Goal: Information Seeking & Learning: Learn about a topic

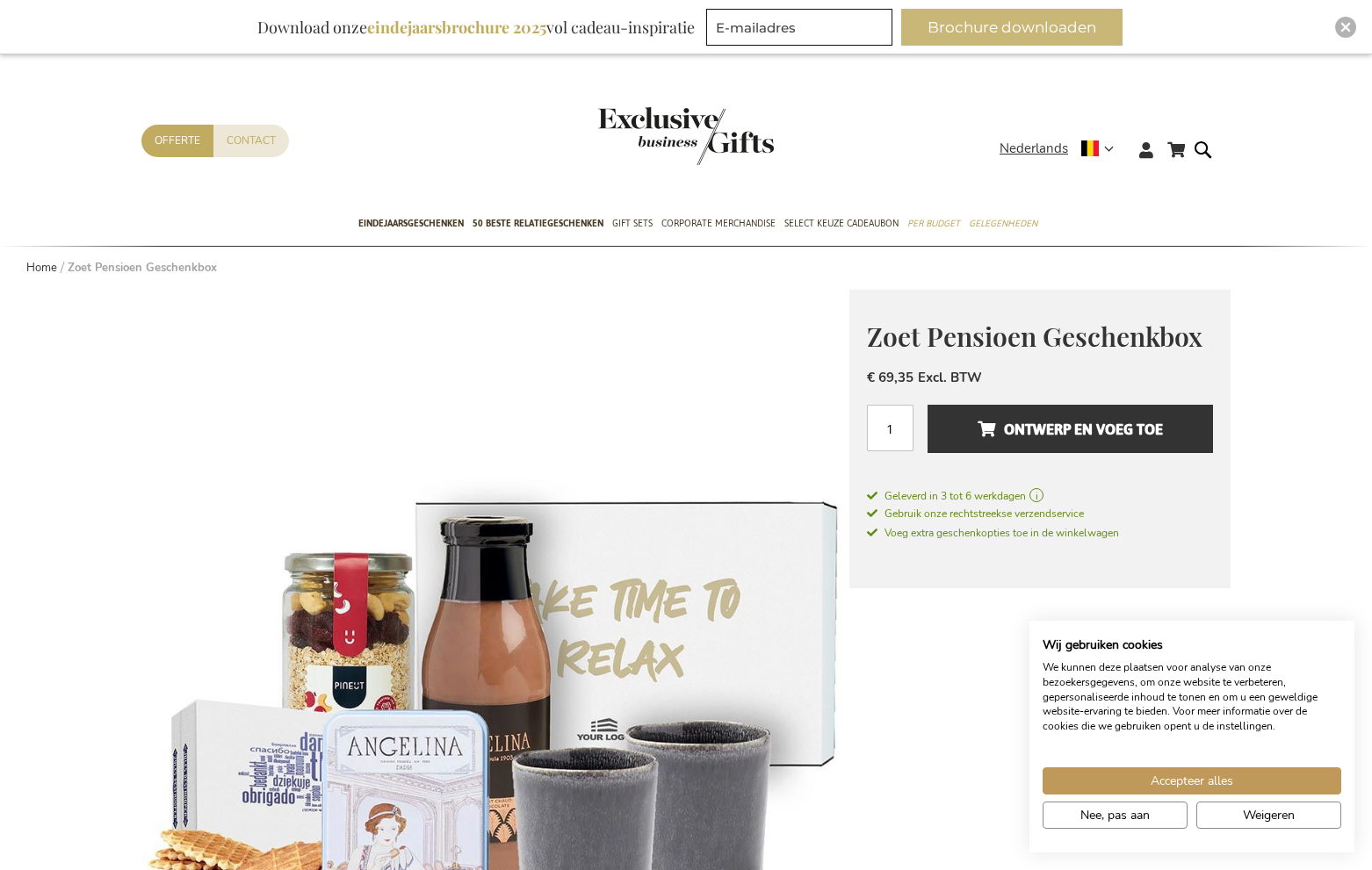
click at [998, 28] on button "Brochure downloaden" at bounding box center [1011, 27] width 221 height 37
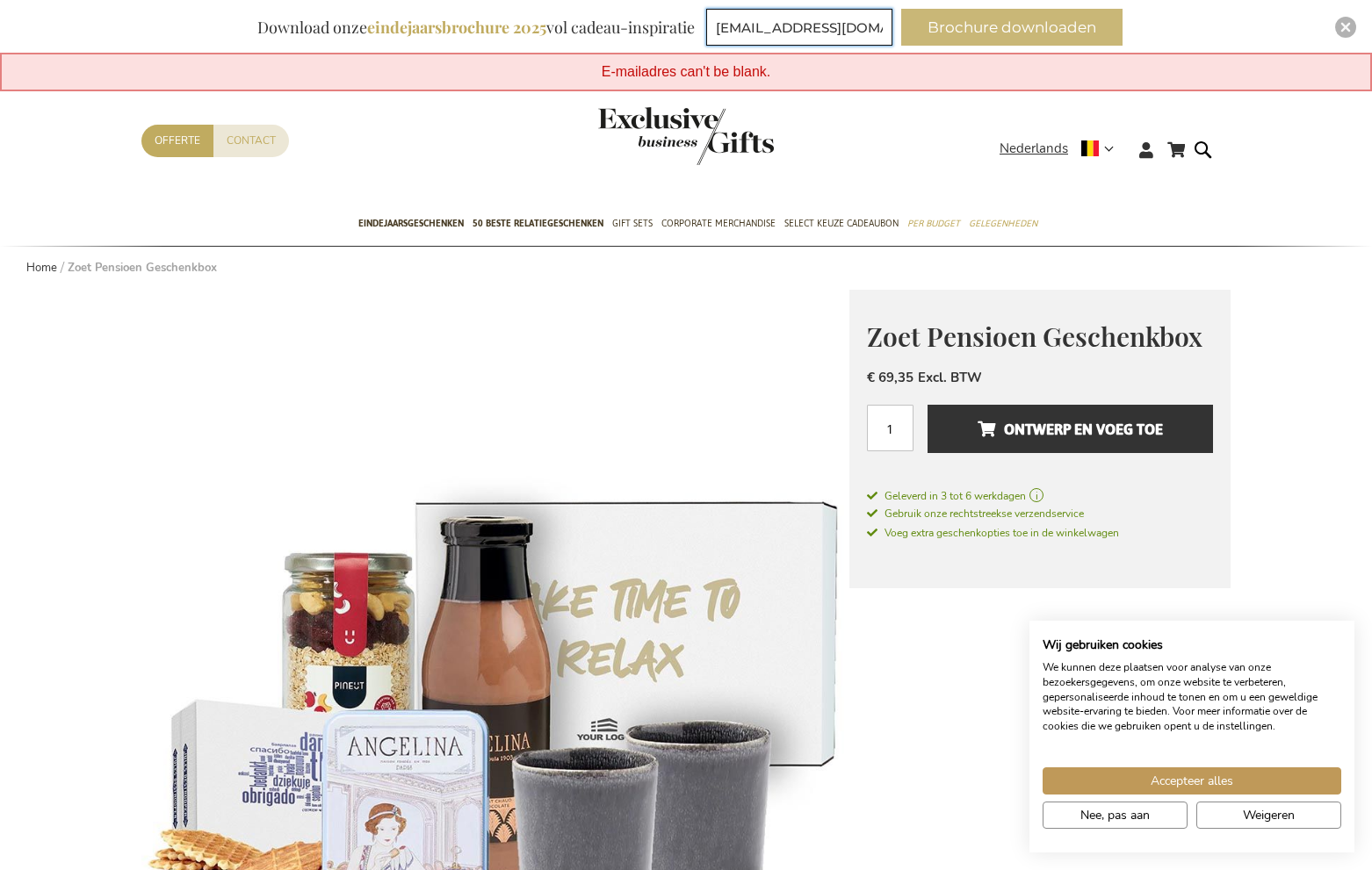
type input "mariolijn@weston.be"
click at [1013, 36] on button "Brochure downloaden" at bounding box center [1011, 27] width 221 height 37
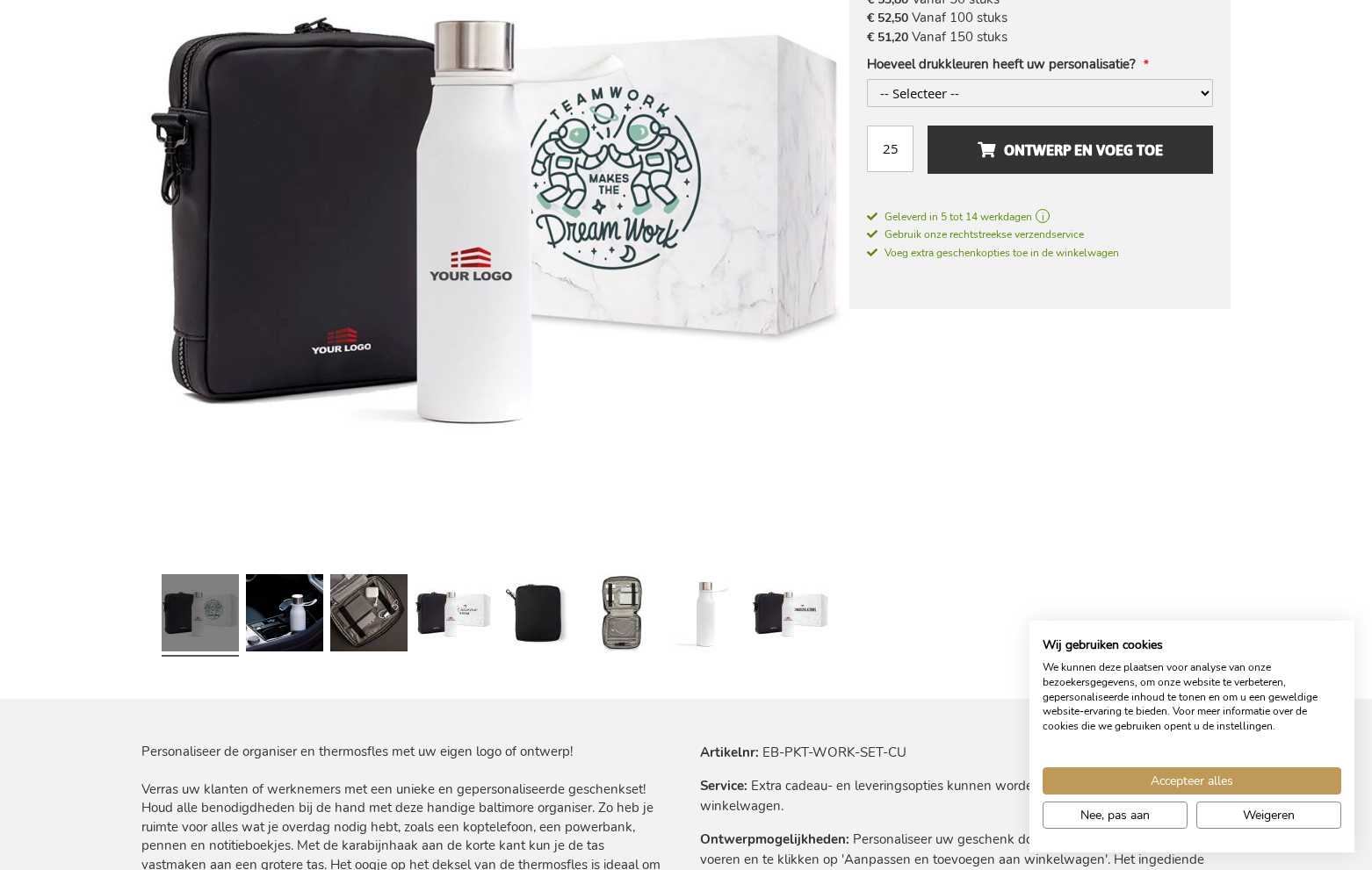
scroll to position [431, 0]
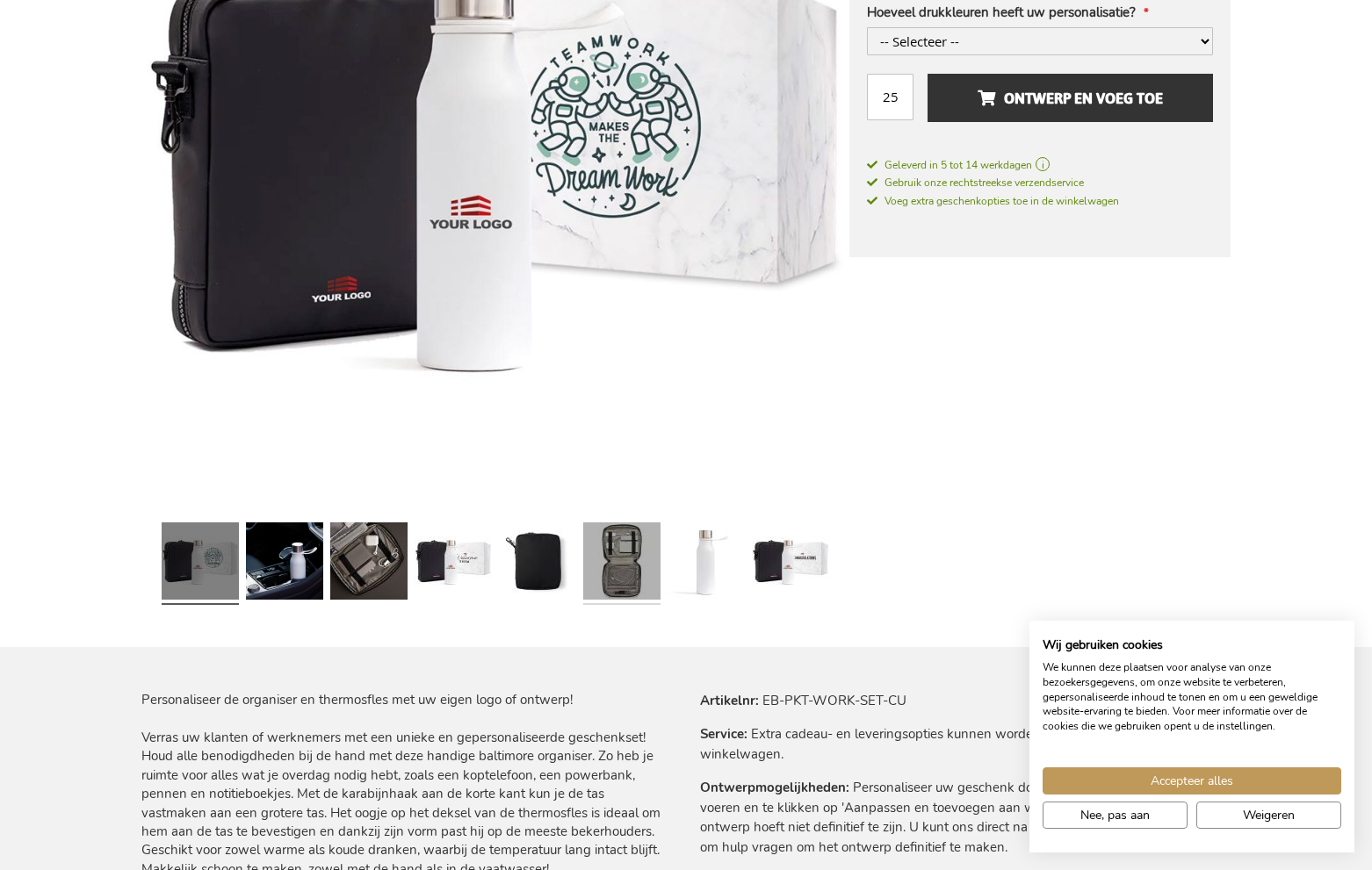
click at [612, 579] on link at bounding box center [622, 563] width 77 height 97
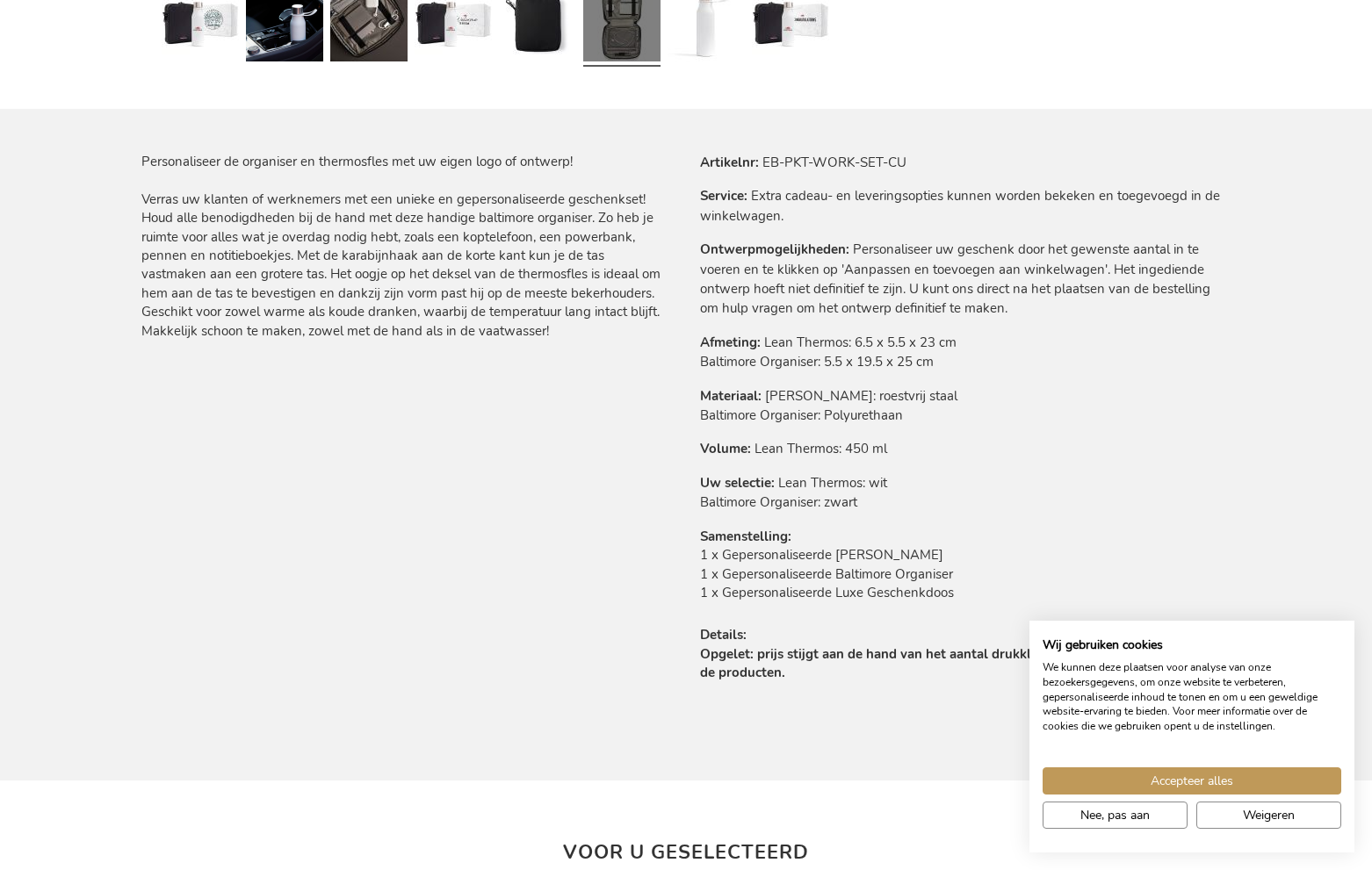
scroll to position [969, 0]
drag, startPoint x: 1220, startPoint y: 781, endPoint x: 1187, endPoint y: 775, distance: 33.5
click at [1219, 781] on span "Accepteer alles" at bounding box center [1191, 781] width 82 height 19
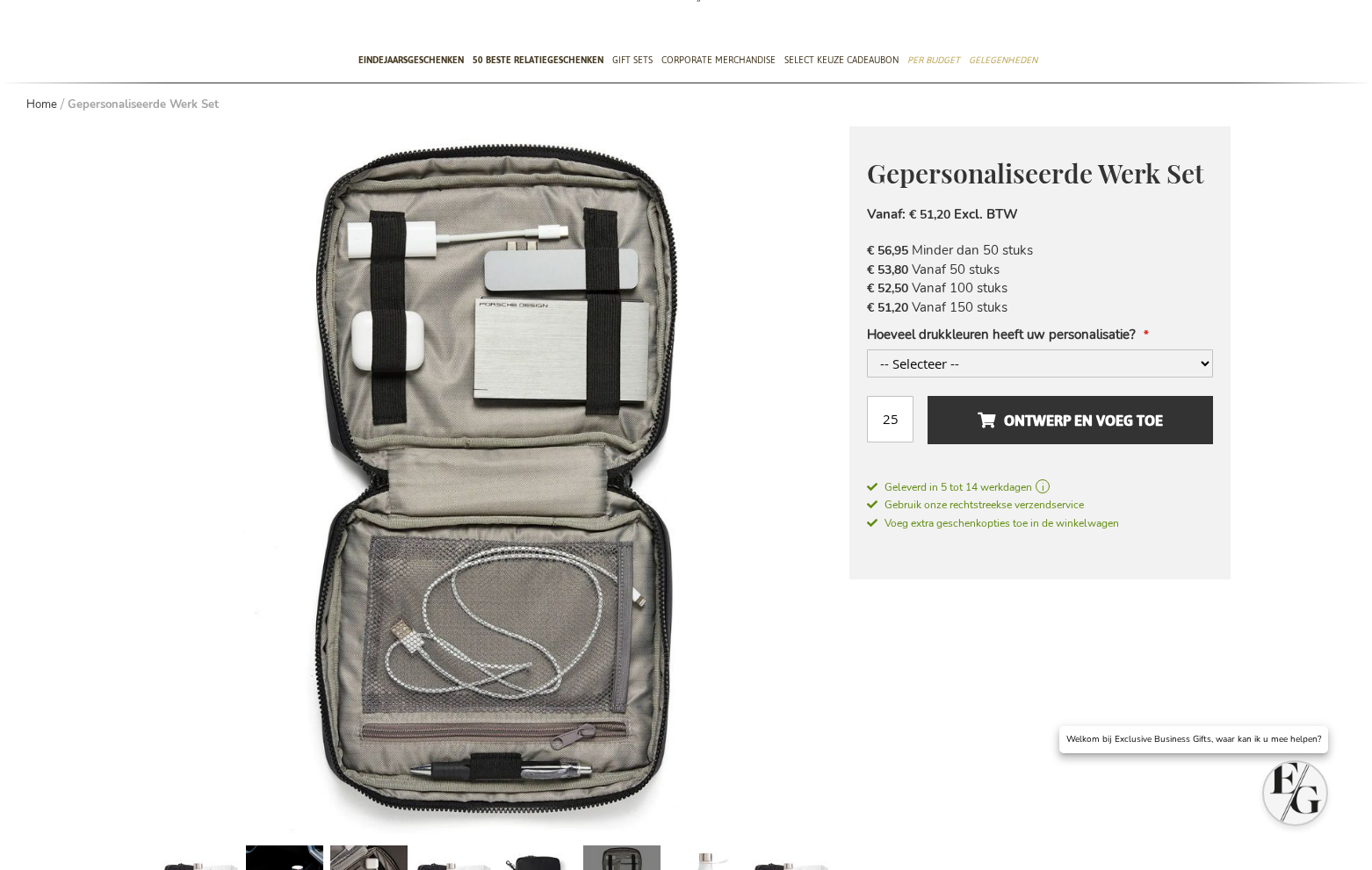
scroll to position [0, 0]
